Goal: Transaction & Acquisition: Download file/media

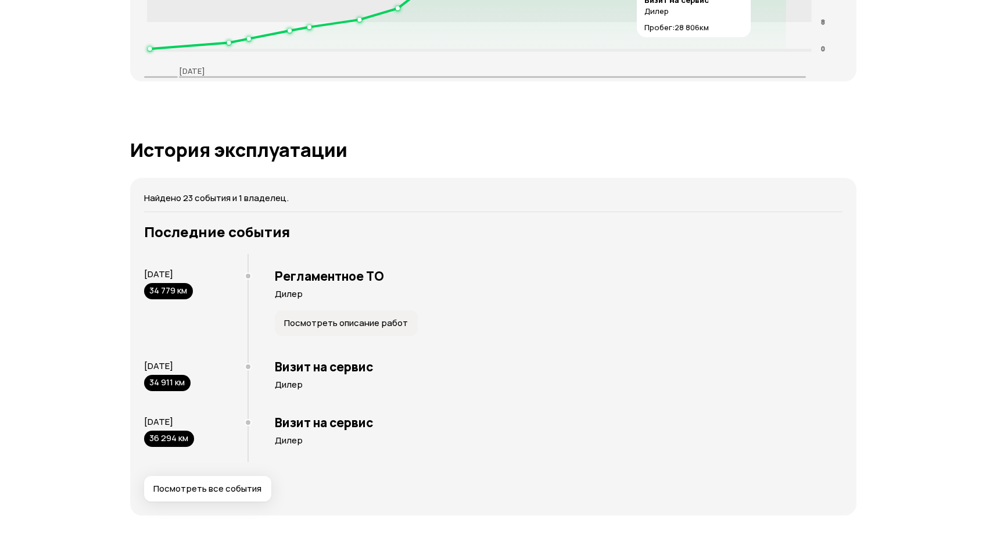
scroll to position [2033, 0]
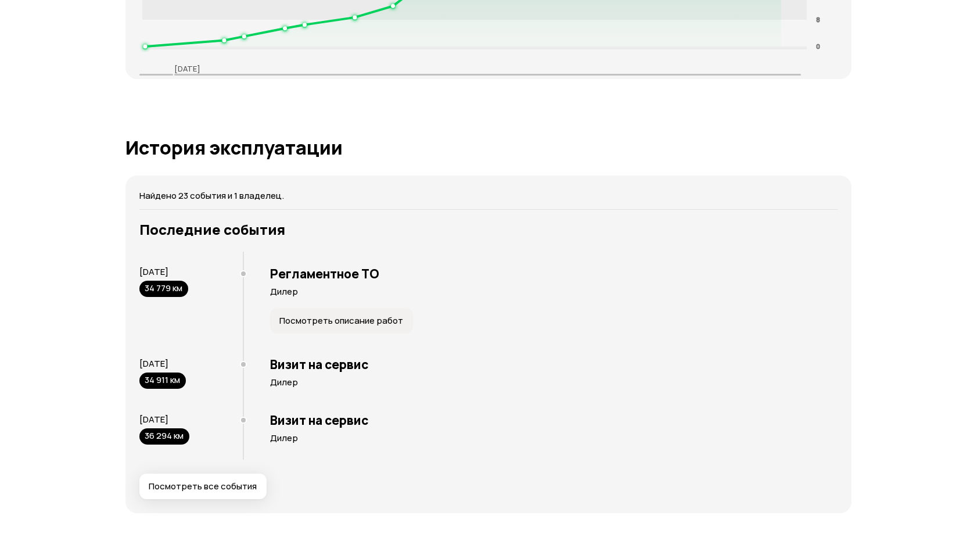
click at [215, 488] on span "Посмотреть все события" at bounding box center [203, 486] width 108 height 12
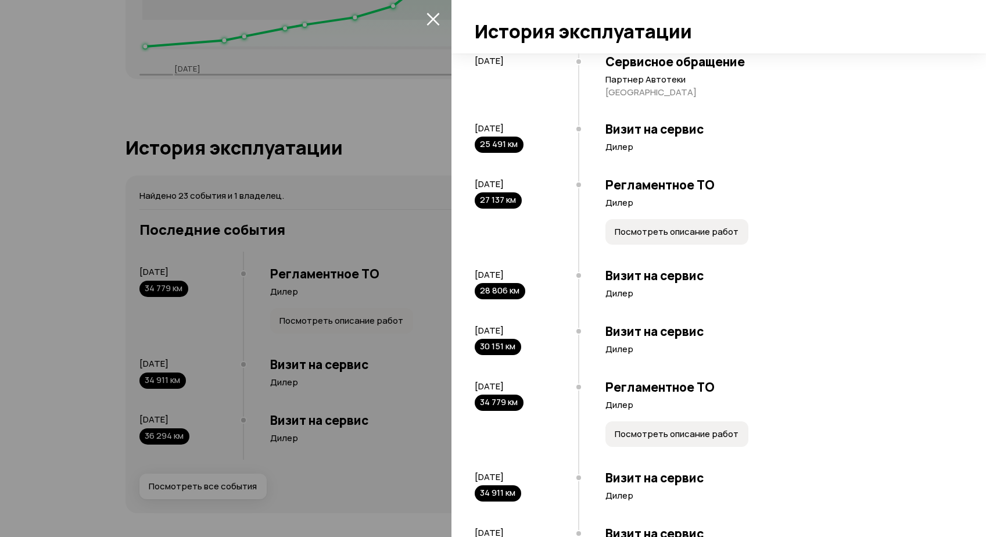
scroll to position [1022, 0]
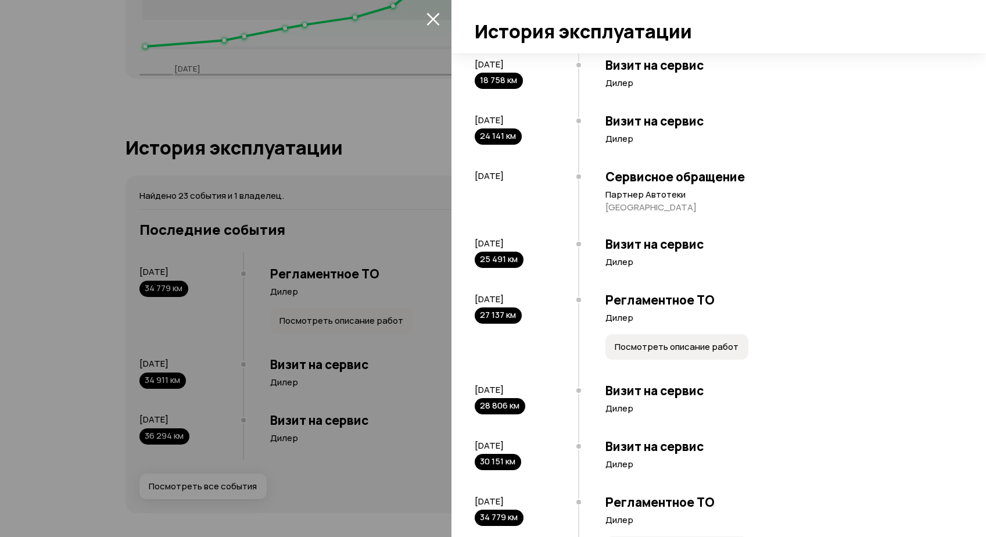
click at [631, 177] on h3 "Сервисное обращение" at bounding box center [778, 176] width 346 height 15
click at [634, 186] on div "Сервисное обращение Партнер Автотеки [GEOGRAPHIC_DATA]" at bounding box center [764, 193] width 373 height 67
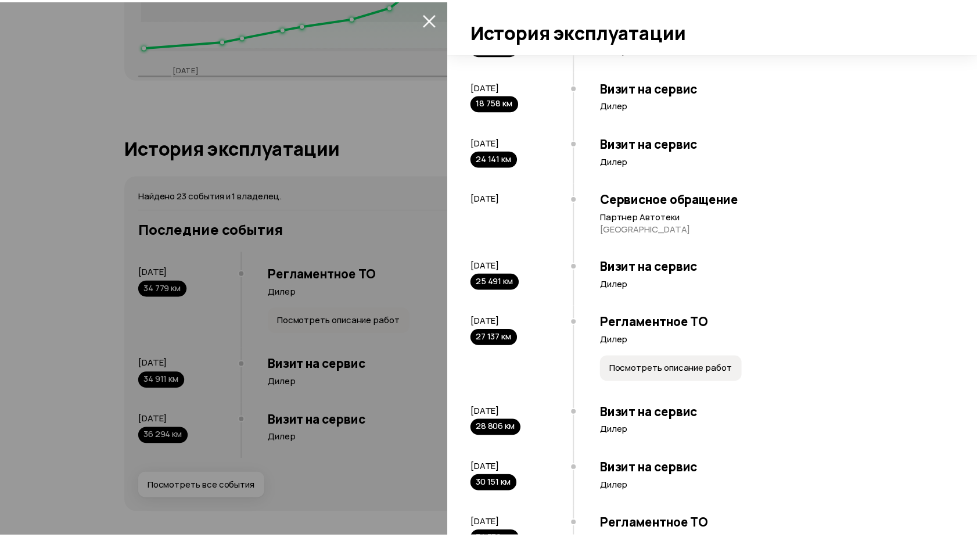
scroll to position [673, 0]
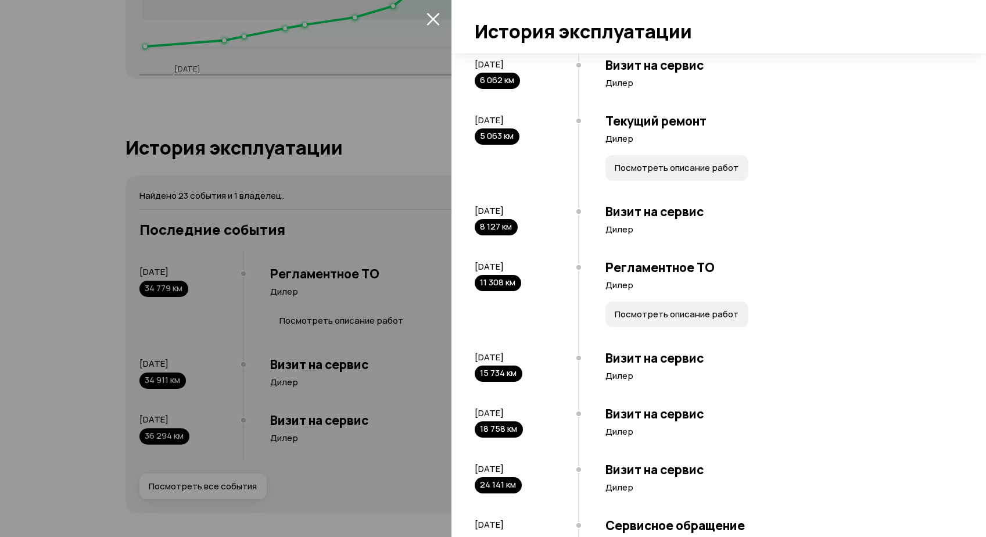
click at [433, 22] on icon "закрыть" at bounding box center [432, 18] width 13 height 13
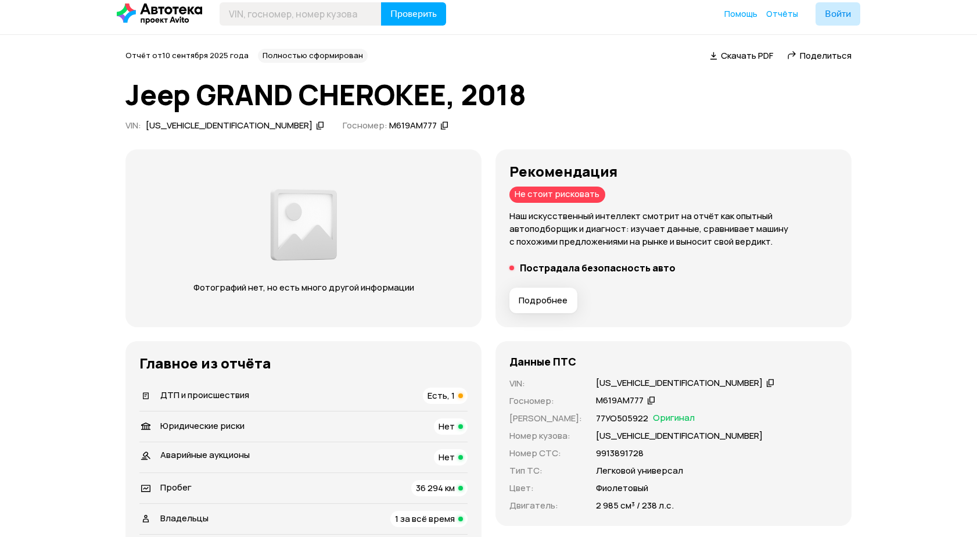
scroll to position [0, 0]
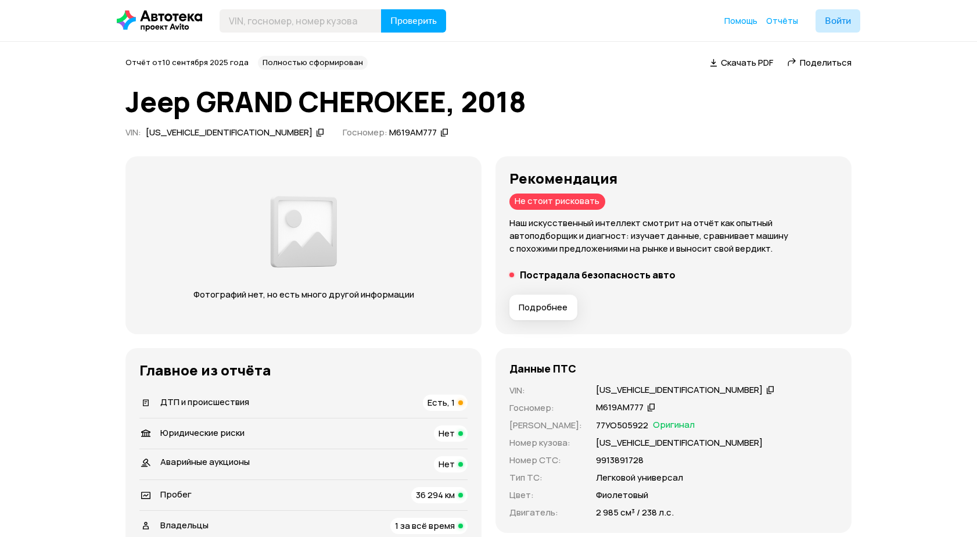
click at [739, 63] on span "Скачать PDF" at bounding box center [747, 62] width 52 height 12
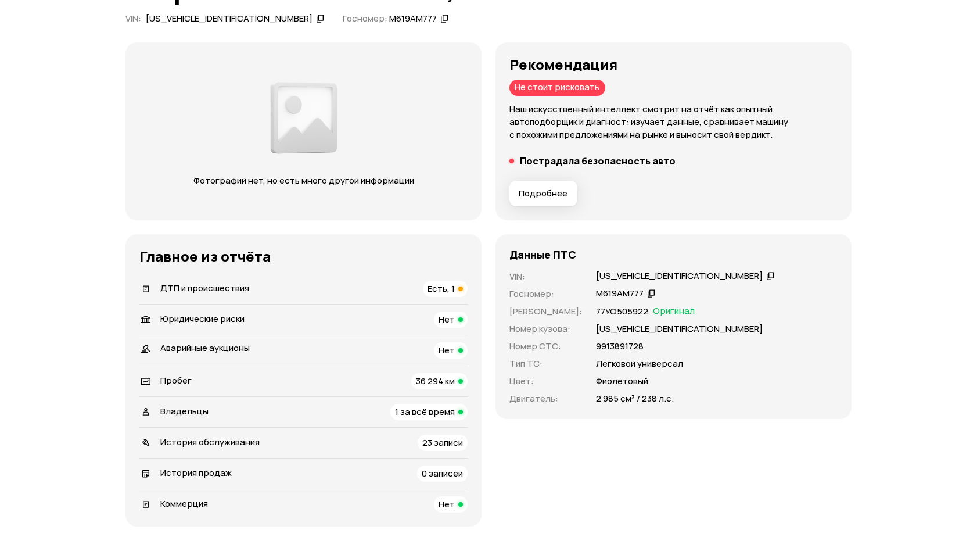
scroll to position [116, 0]
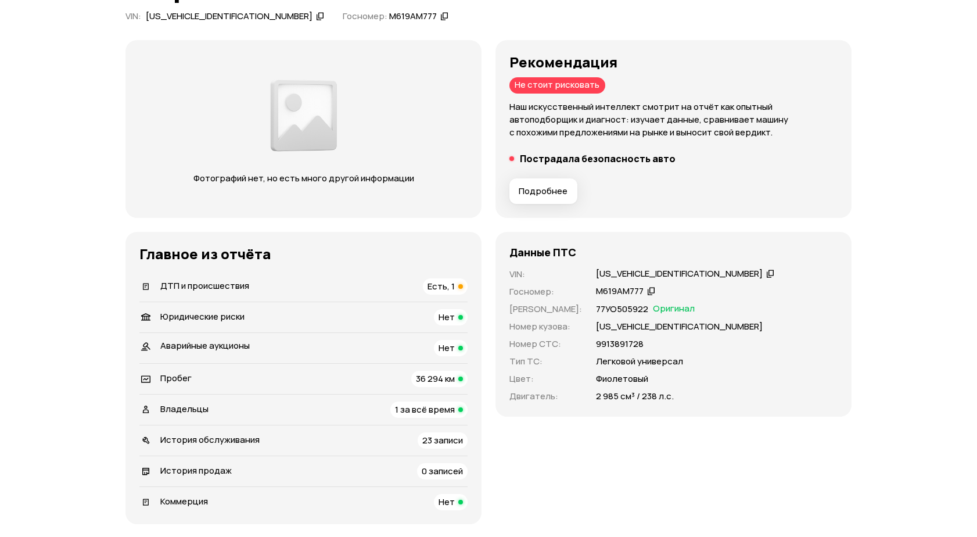
click at [544, 188] on span "Подробнее" at bounding box center [543, 191] width 49 height 12
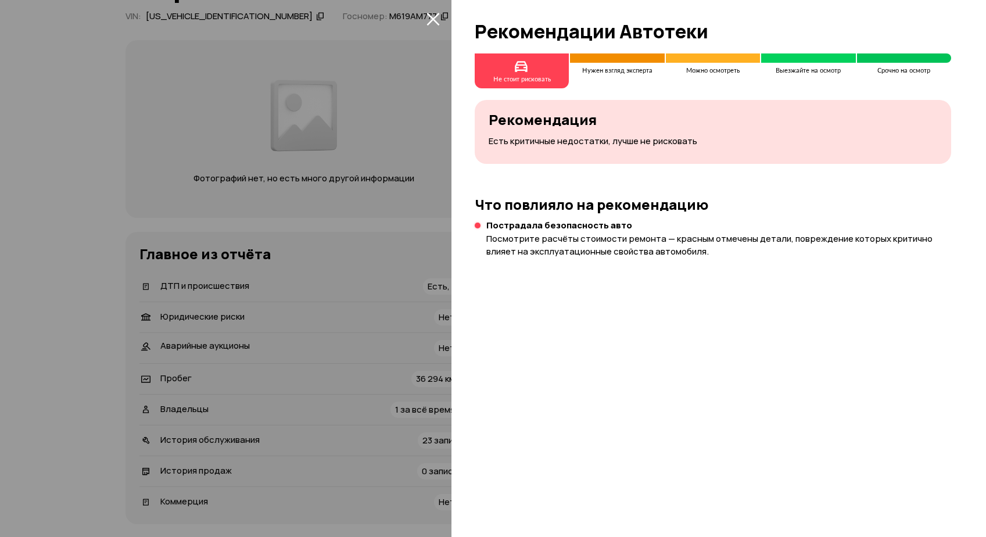
click at [431, 18] on icon "закрыть" at bounding box center [432, 19] width 13 height 13
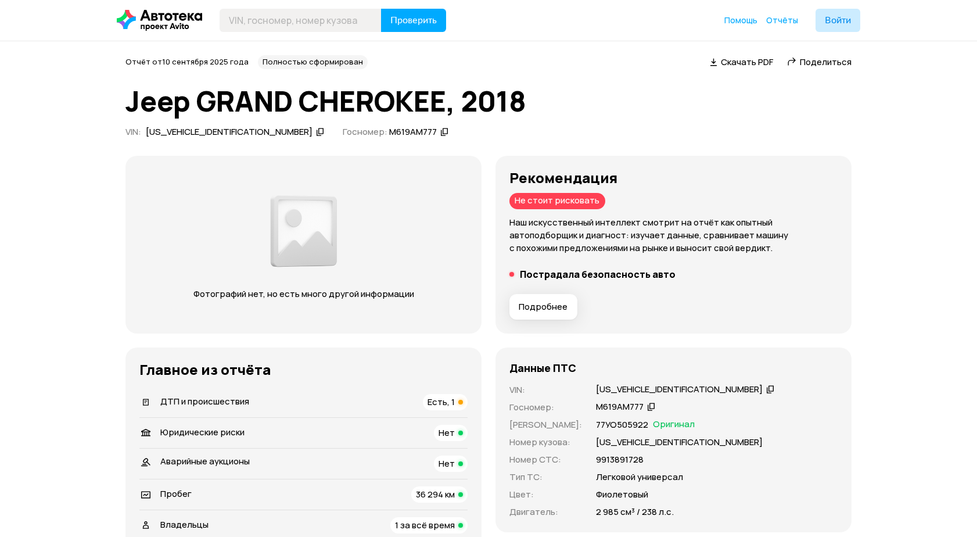
scroll to position [0, 0]
